Goal: Task Accomplishment & Management: Manage account settings

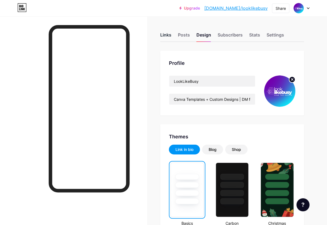
click at [171, 34] on div "Links" at bounding box center [165, 37] width 11 height 10
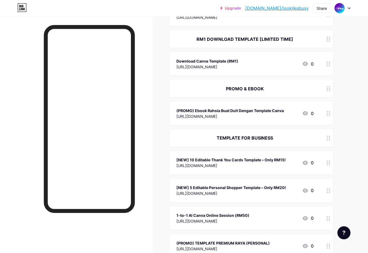
scroll to position [209, 0]
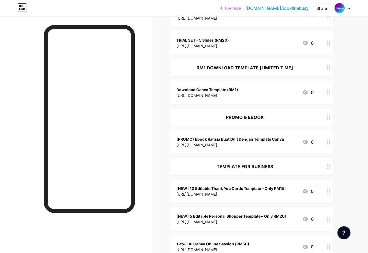
click at [327, 190] on icon at bounding box center [328, 191] width 4 height 5
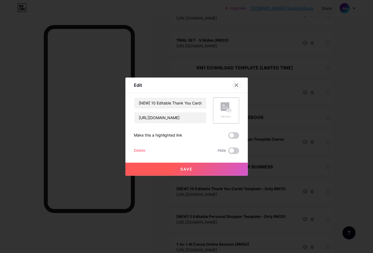
click at [234, 84] on icon at bounding box center [236, 85] width 4 height 4
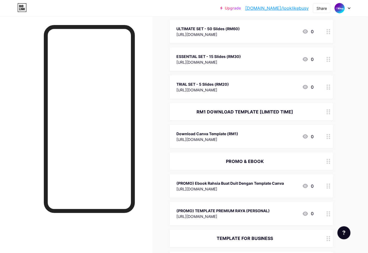
scroll to position [126, 0]
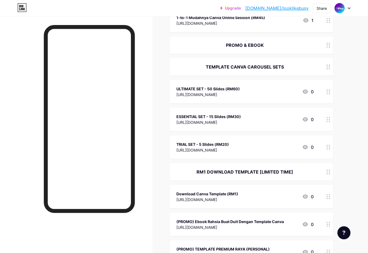
click at [327, 199] on icon at bounding box center [328, 196] width 4 height 5
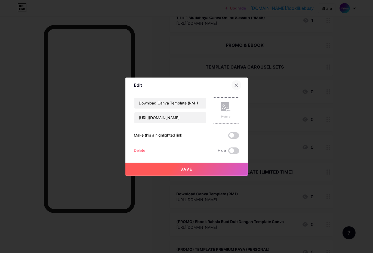
click at [239, 85] on div at bounding box center [237, 85] width 10 height 10
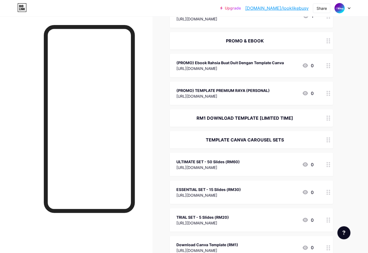
scroll to position [137, 0]
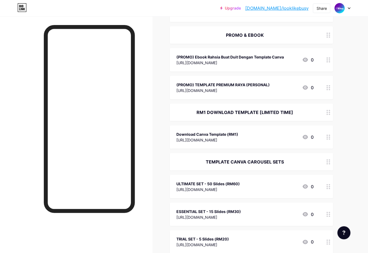
click at [327, 160] on div "Links Posts Design Subscribers Stats Settings + ADD LINK + ADD EMBED + Add head…" at bounding box center [178, 151] width 356 height 542
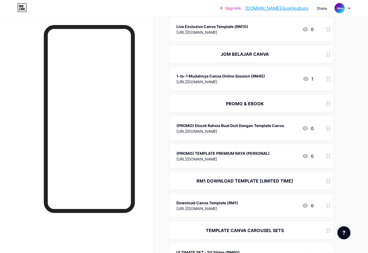
scroll to position [0, 0]
